Goal: Task Accomplishment & Management: Use online tool/utility

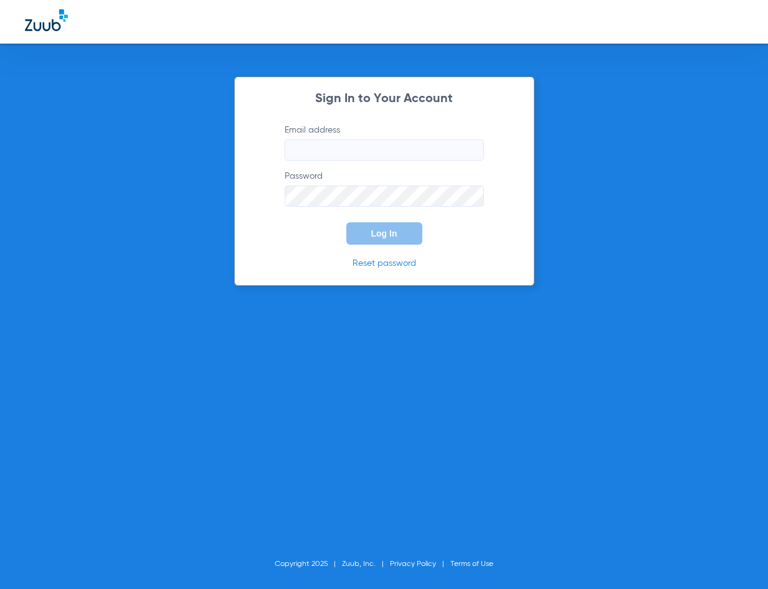
type input "[EMAIL_ADDRESS][DOMAIN_NAME]"
click at [376, 232] on span "Log In" at bounding box center [384, 234] width 26 height 10
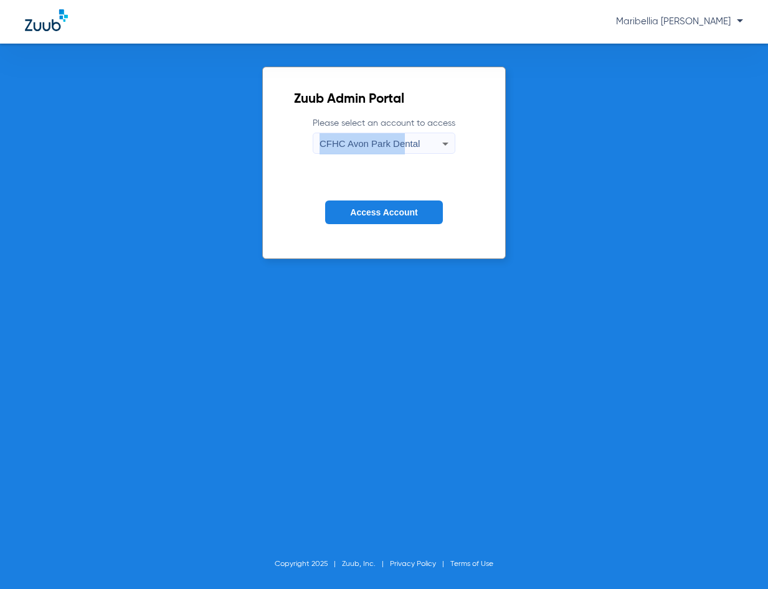
click at [401, 133] on mat-select "CFHC Avon Park Dental" at bounding box center [384, 143] width 143 height 21
drag, startPoint x: 401, startPoint y: 132, endPoint x: 400, endPoint y: 139, distance: 6.9
click at [400, 139] on span "CFHC Avon Park Dental" at bounding box center [370, 143] width 100 height 11
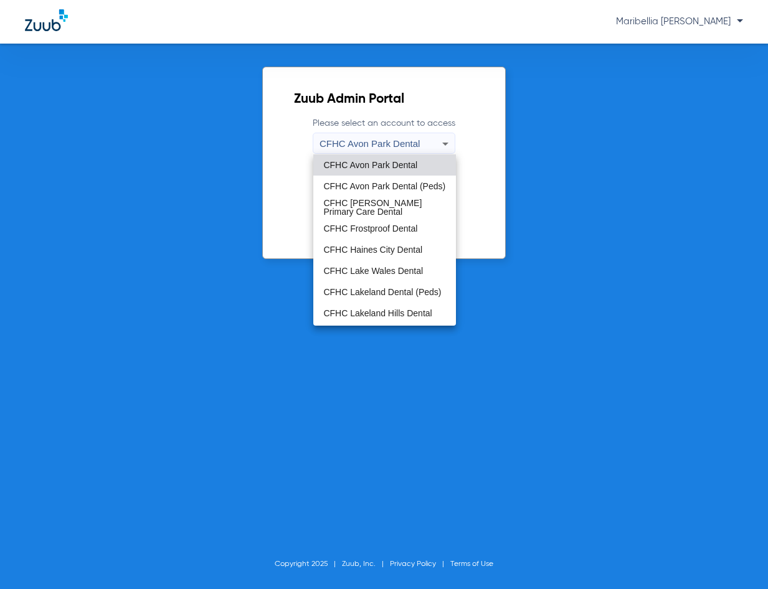
click at [399, 224] on mat-option "CFHC Frostproof Dental" at bounding box center [384, 228] width 142 height 21
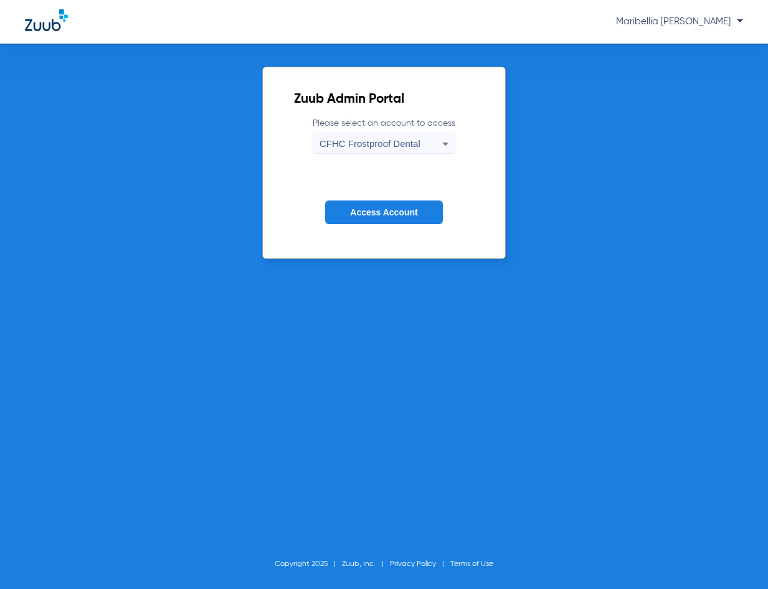
click at [396, 215] on span "Access Account" at bounding box center [383, 212] width 67 height 10
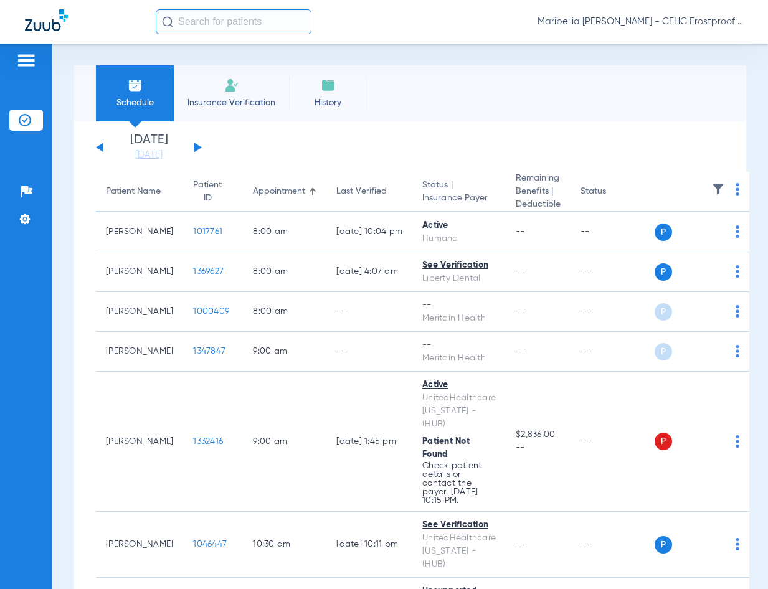
click at [236, 84] on img at bounding box center [231, 85] width 15 height 15
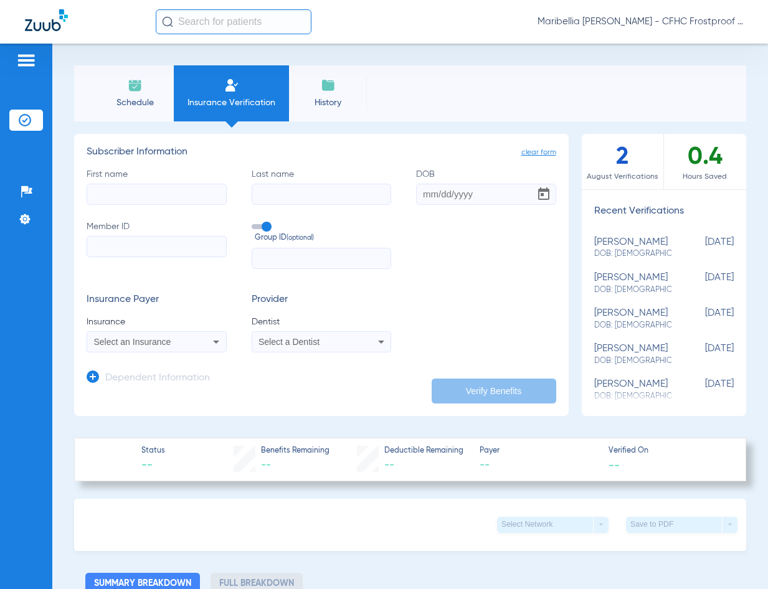
click at [126, 105] on span "Schedule" at bounding box center [134, 103] width 59 height 12
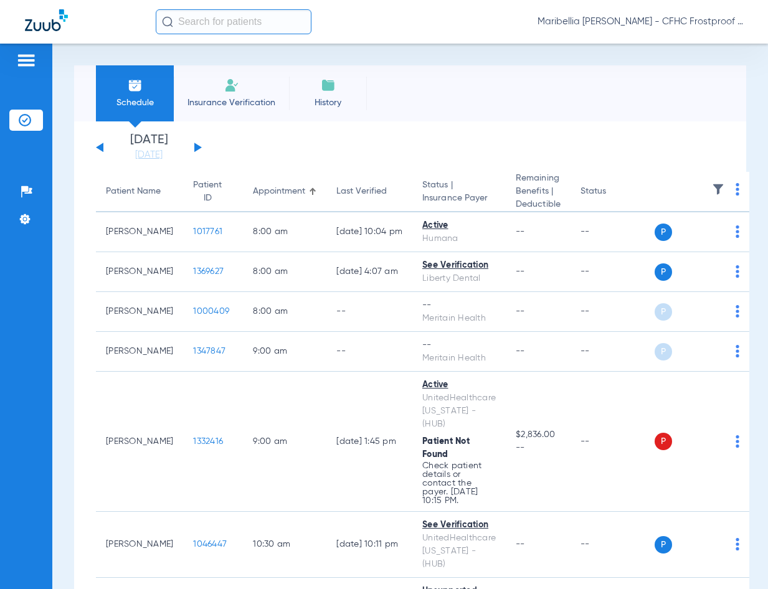
click at [255, 89] on li "Insurance Verification" at bounding box center [231, 93] width 115 height 56
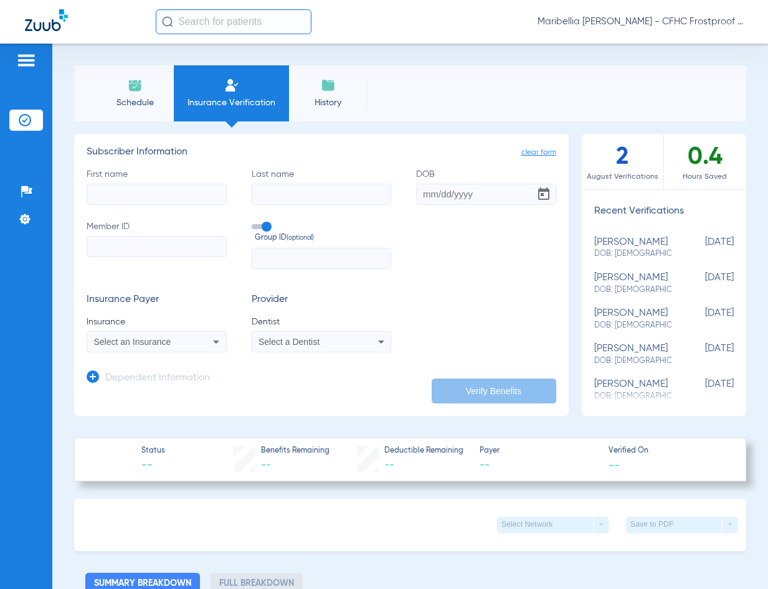
click at [120, 247] on input "Member ID" at bounding box center [157, 246] width 140 height 21
paste input "9631257436"
type input "9631257436"
click at [143, 205] on div "First name Last name DOB Member ID 9631257436 Group ID (optional)" at bounding box center [322, 218] width 470 height 101
click at [144, 202] on input "First name" at bounding box center [157, 194] width 140 height 21
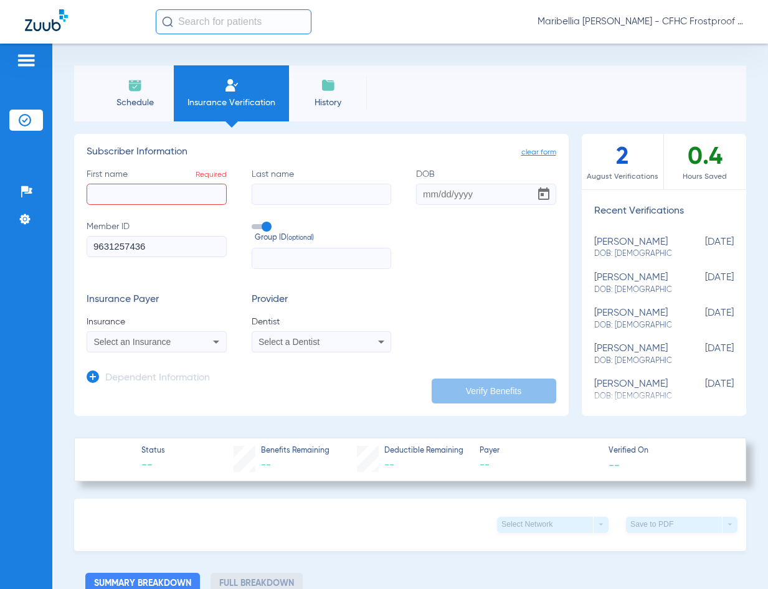
click at [135, 209] on div "First name Required Last name DOB Member ID 9631257436 Group ID (optional)" at bounding box center [322, 218] width 470 height 101
click at [136, 206] on div "First name Required Last name DOB Member ID 9631257436 Group ID (optional)" at bounding box center [322, 218] width 470 height 101
click at [136, 198] on input "First name Required" at bounding box center [157, 194] width 140 height 21
type input "[PERSON_NAME]"
click at [316, 194] on input "Last name" at bounding box center [322, 194] width 140 height 21
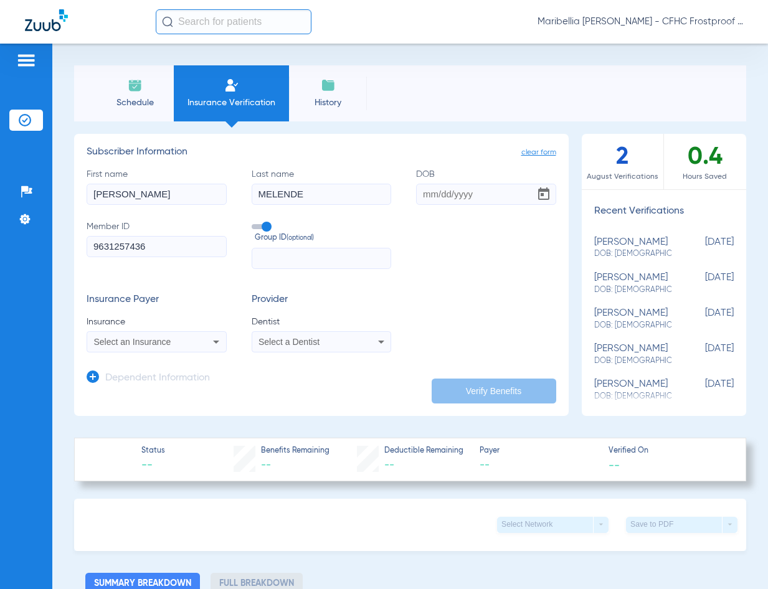
type input "[PERSON_NAME]"
click at [441, 199] on input "DOB" at bounding box center [486, 194] width 140 height 21
type input "[DATE]"
click at [204, 346] on div "Select an Insurance" at bounding box center [156, 342] width 139 height 15
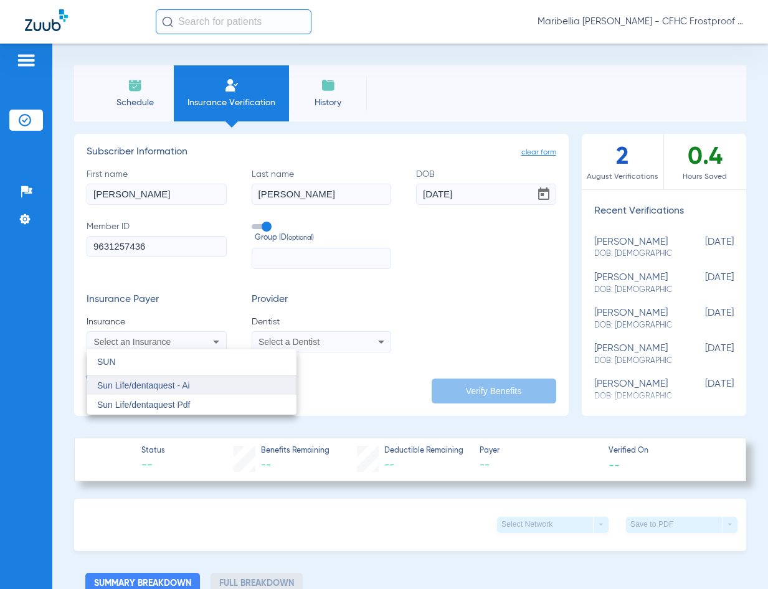
type input "SUN"
click at [196, 388] on mat-option "Sun Life/dentaquest - Ai" at bounding box center [191, 386] width 209 height 20
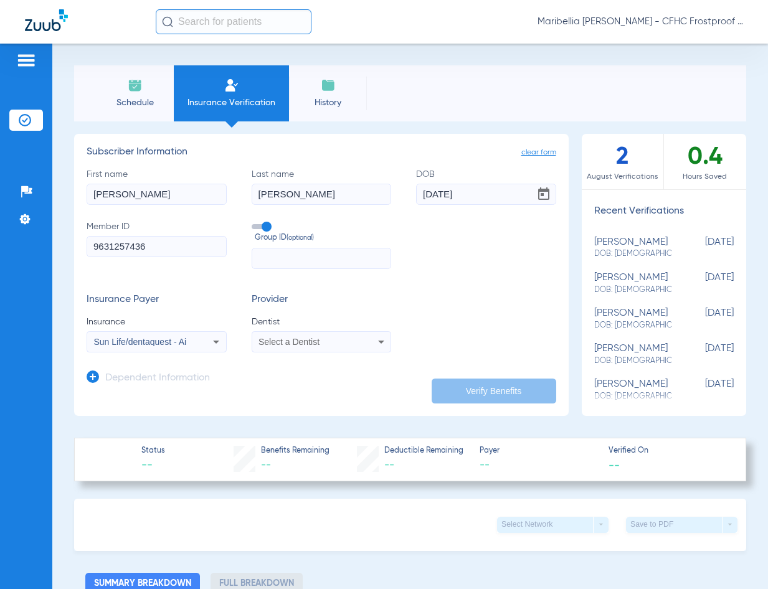
click at [336, 362] on app-dependent-form "Dependent Information" at bounding box center [322, 374] width 470 height 42
click at [337, 355] on app-dependent-form "Dependent Information" at bounding box center [322, 374] width 470 height 42
click at [338, 343] on div "Select a Dentist" at bounding box center [309, 342] width 100 height 9
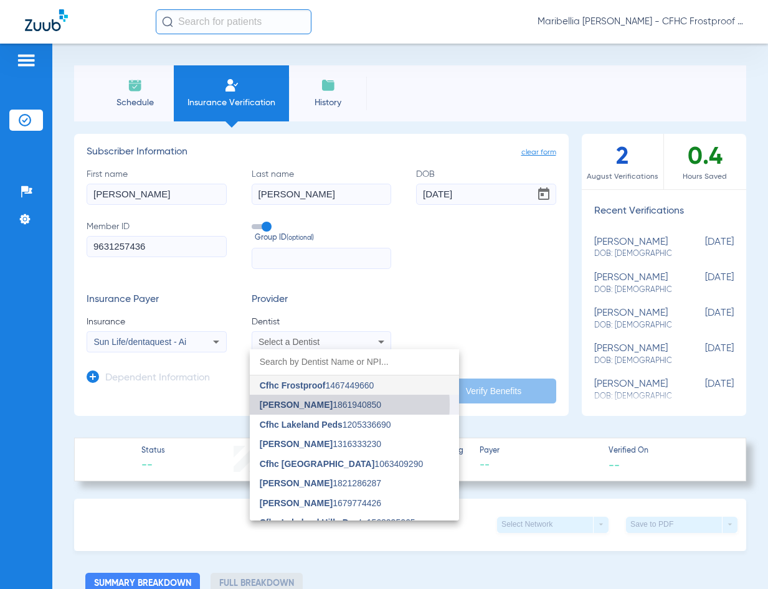
click at [321, 405] on span "[PERSON_NAME] 1861940850" at bounding box center [320, 405] width 121 height 9
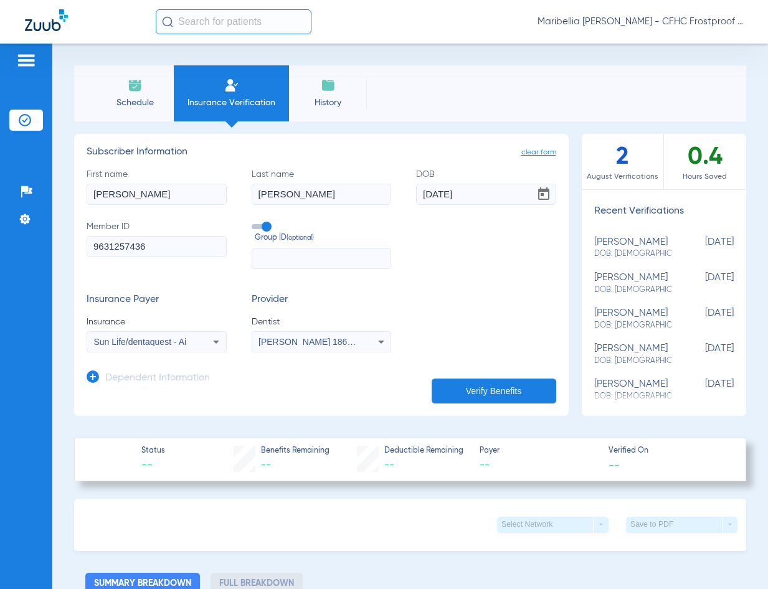
click at [501, 386] on button "Verify Benefits" at bounding box center [494, 391] width 125 height 25
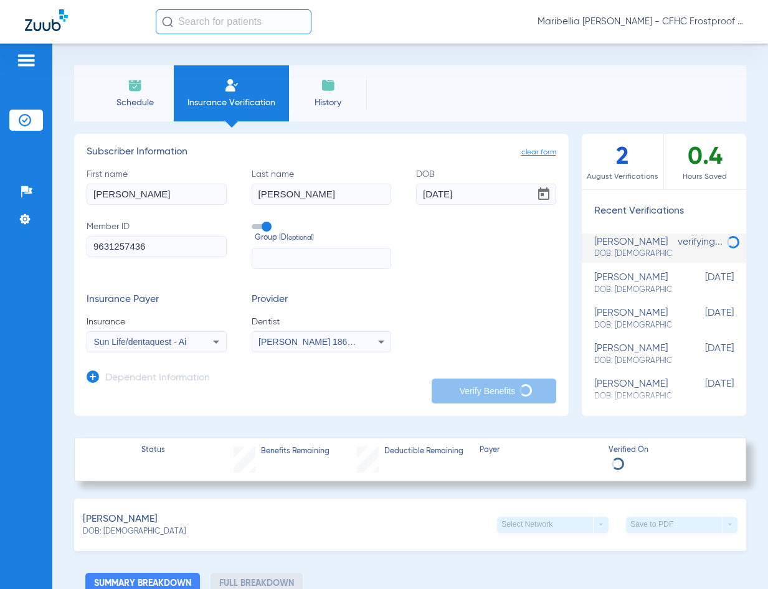
drag, startPoint x: 97, startPoint y: 80, endPoint x: 103, endPoint y: 84, distance: 8.1
click at [97, 80] on li "Schedule" at bounding box center [135, 93] width 78 height 56
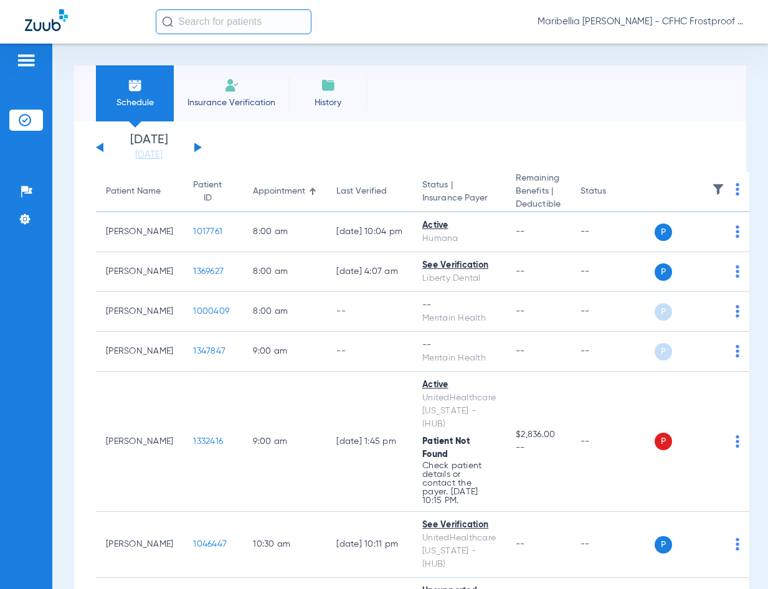
click at [235, 79] on img at bounding box center [231, 85] width 15 height 15
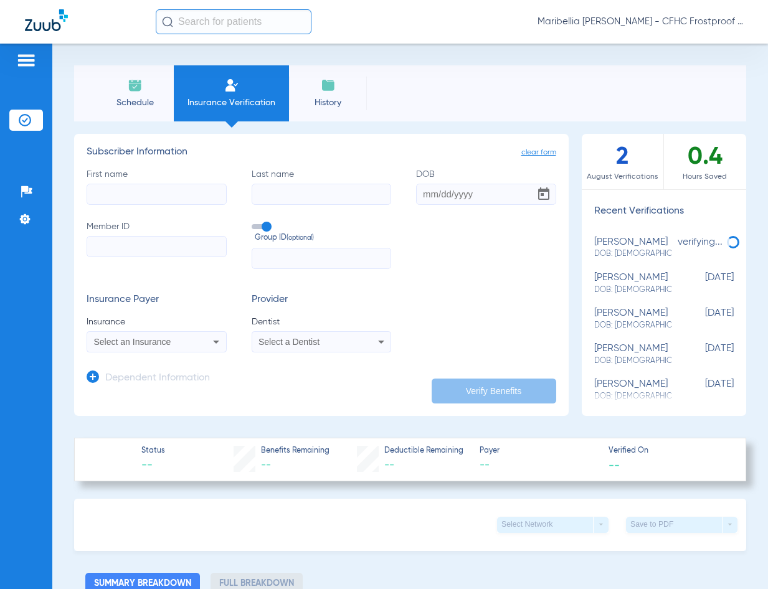
paste input "983436321"
type input "983436321"
click at [123, 189] on input "First name" at bounding box center [157, 194] width 140 height 21
click at [116, 198] on input "First name Required" at bounding box center [157, 194] width 140 height 21
type input "iris"
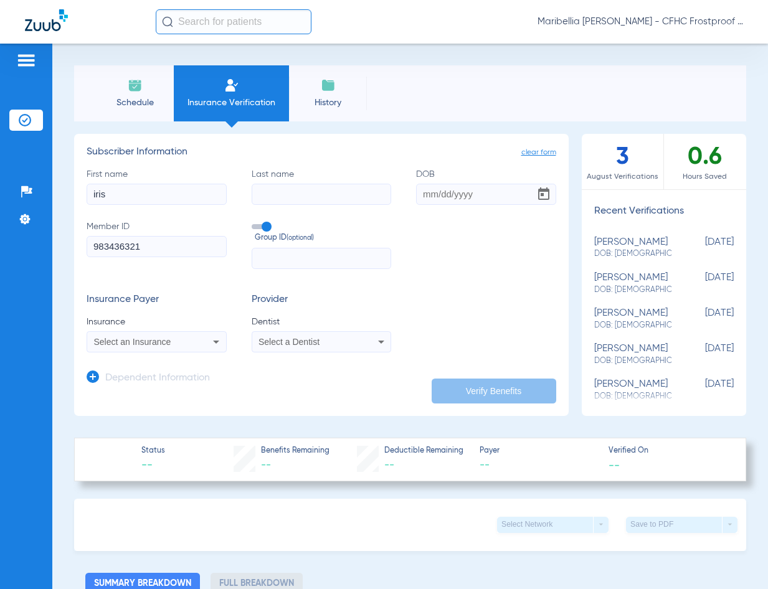
click at [270, 182] on label "Last name" at bounding box center [322, 186] width 140 height 37
click at [270, 184] on input "Last name" at bounding box center [322, 194] width 140 height 21
click at [272, 191] on input "Last name" at bounding box center [322, 194] width 140 height 21
type input "[PERSON_NAME]"
click at [434, 191] on input "DOB" at bounding box center [486, 194] width 140 height 21
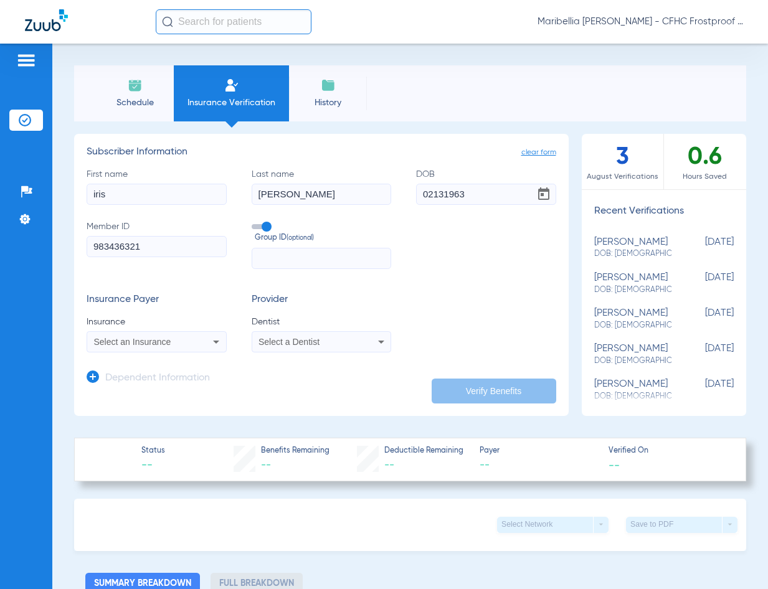
type input "[DATE]"
click at [171, 344] on div "Select an Insurance" at bounding box center [144, 342] width 100 height 9
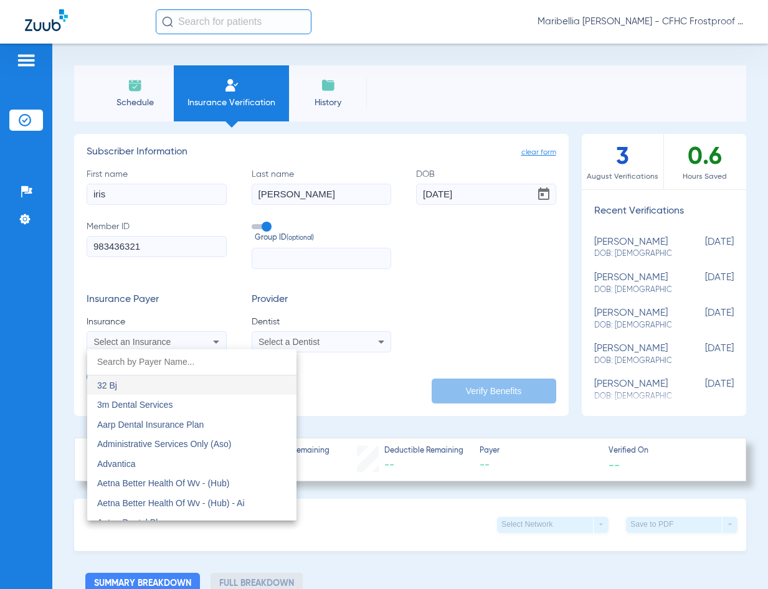
type input "h"
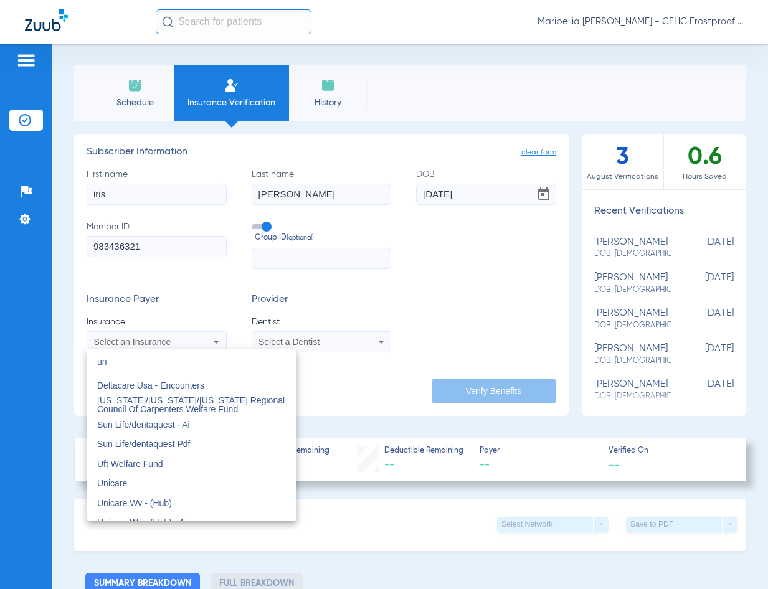
type input "u"
